Goal: Information Seeking & Learning: Learn about a topic

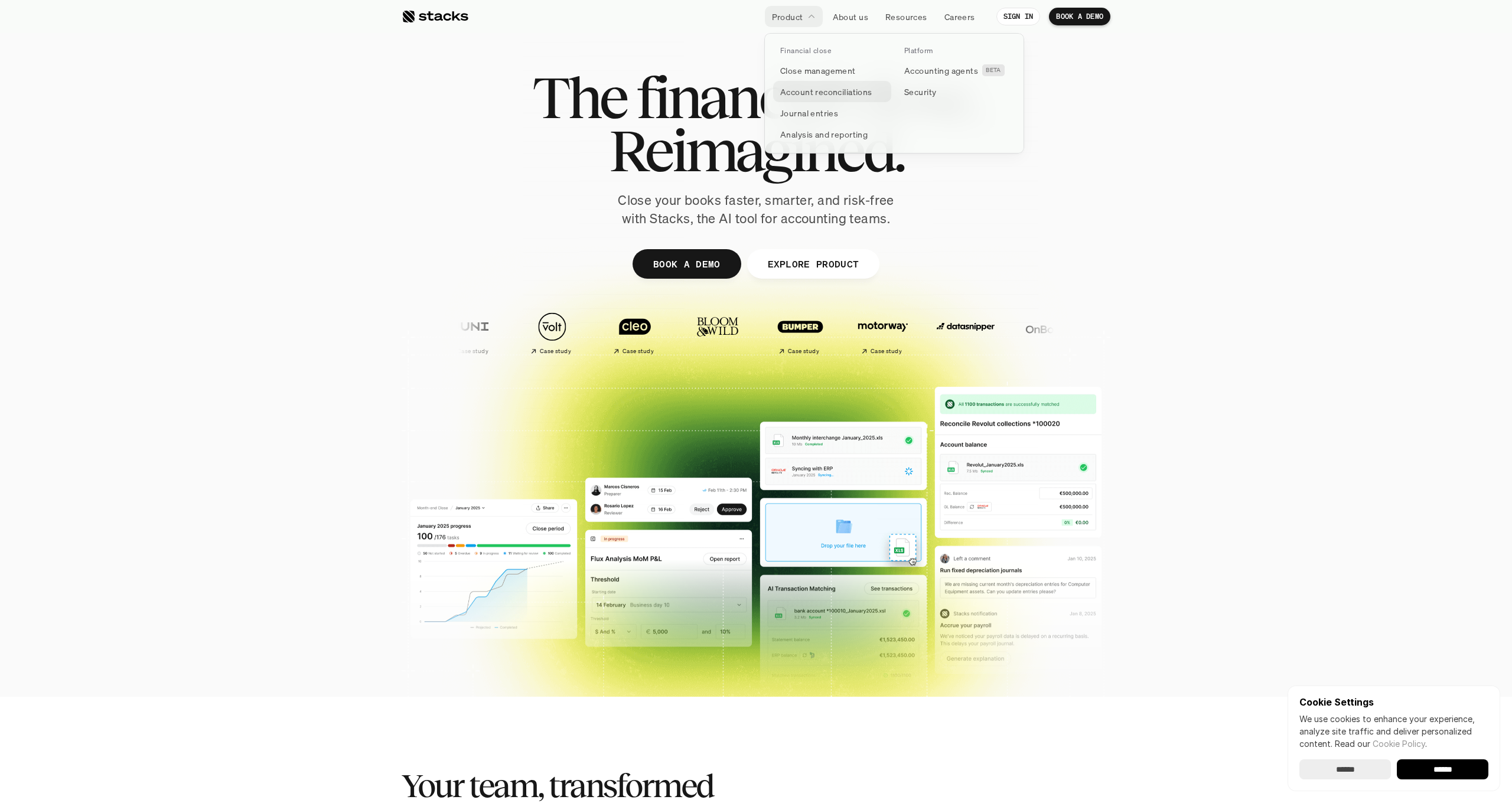
click at [850, 95] on p "Account reconciliations" at bounding box center [826, 92] width 92 height 13
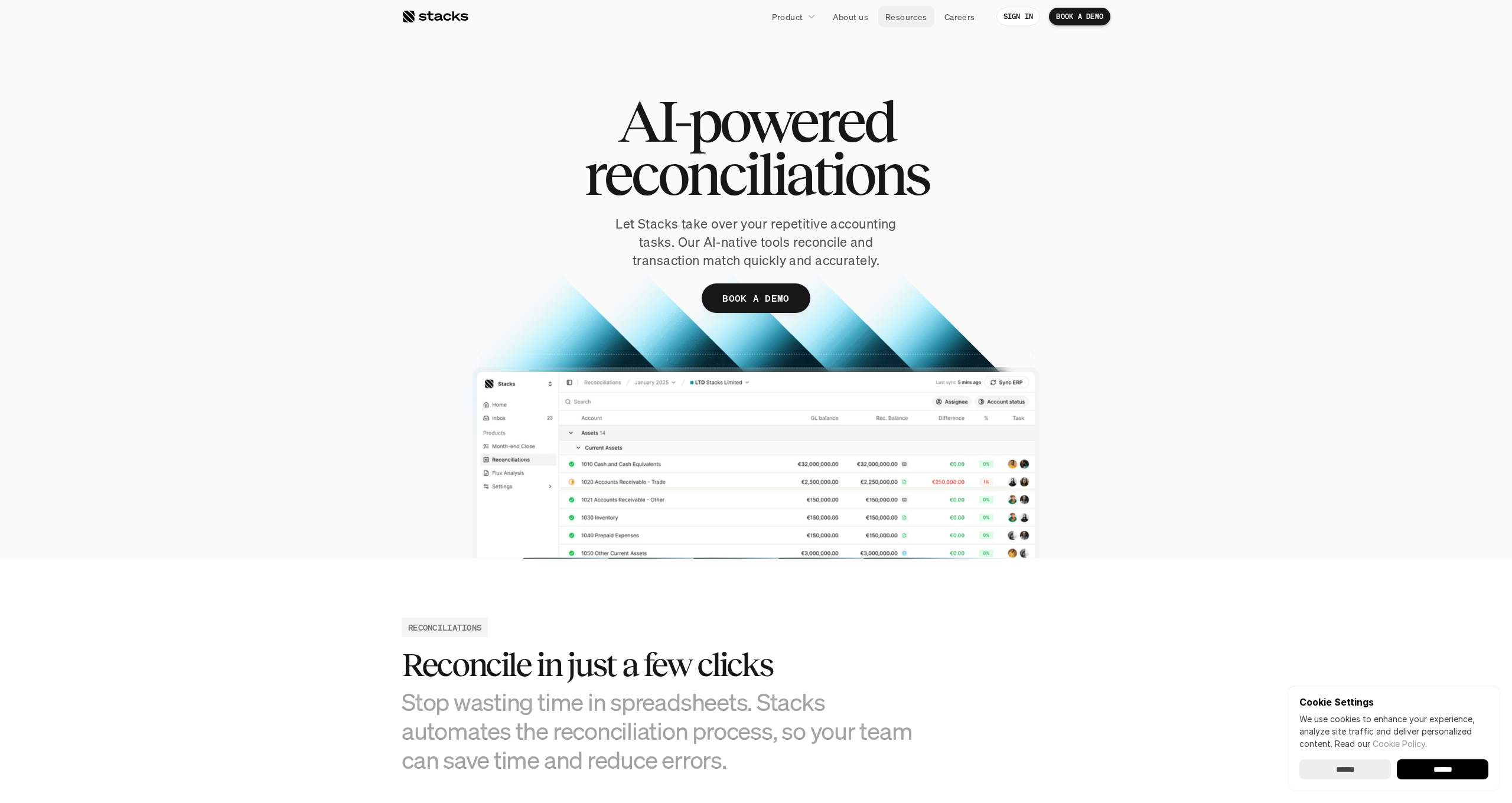
click at [913, 24] on link "Resources" at bounding box center [906, 16] width 56 height 22
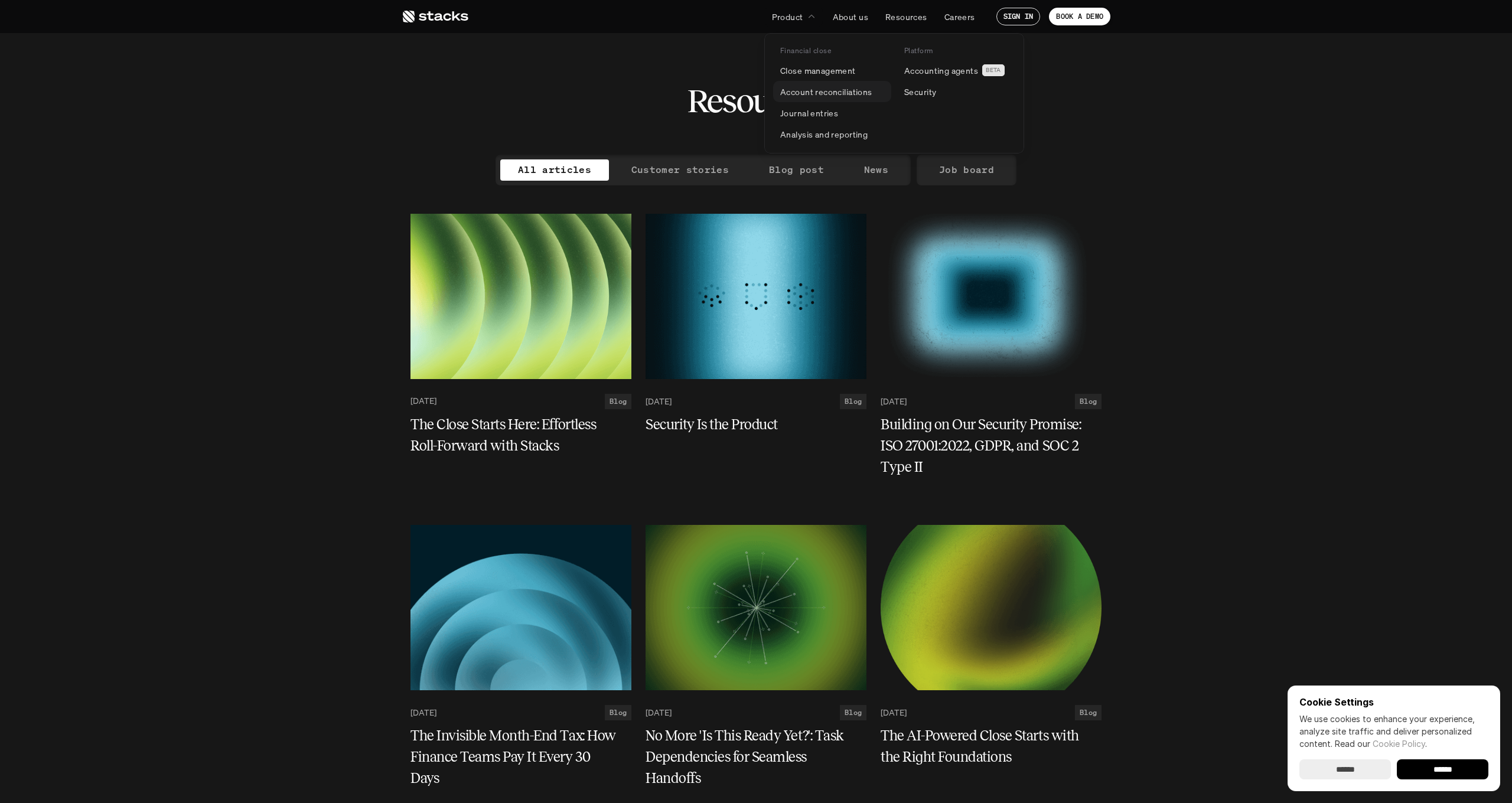
click at [829, 92] on p "Account reconciliations" at bounding box center [826, 92] width 92 height 13
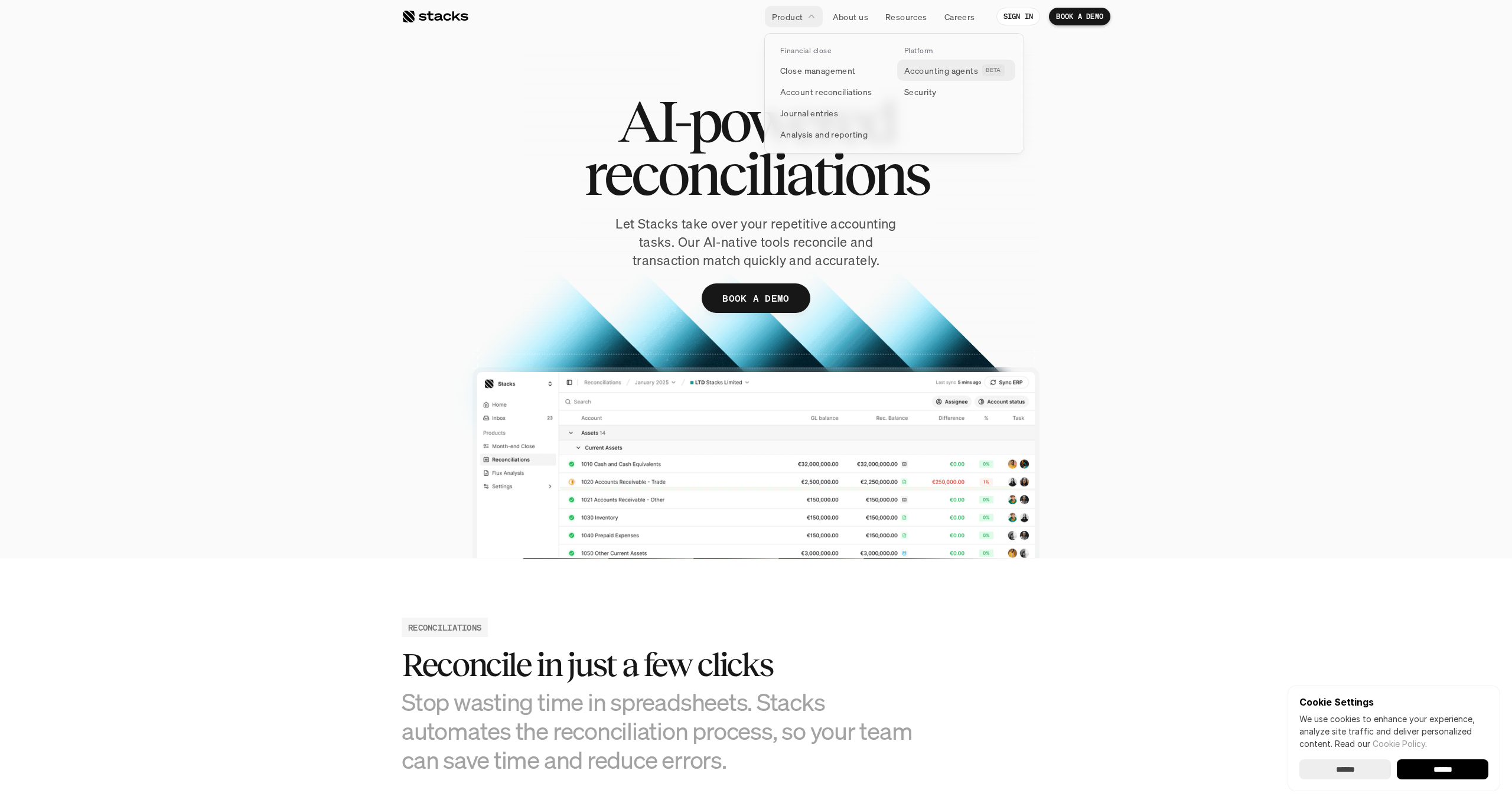
click at [941, 75] on p "Accounting agents" at bounding box center [941, 70] width 74 height 13
